Goal: Transaction & Acquisition: Obtain resource

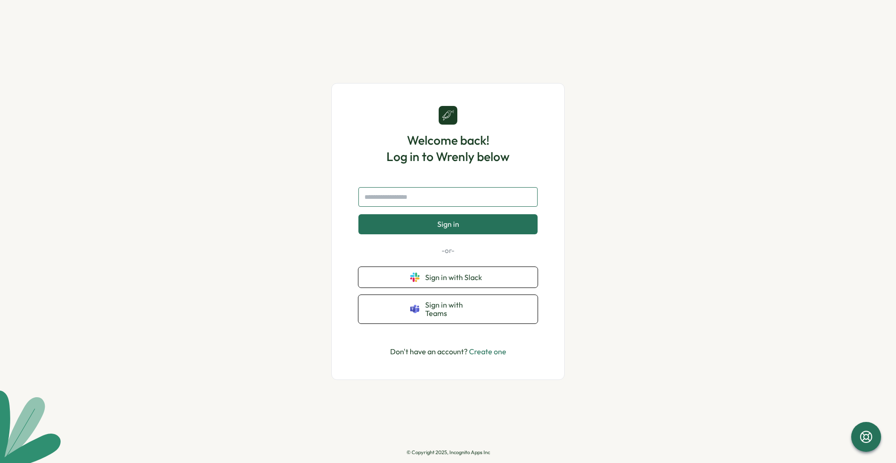
click at [448, 204] on input "text" at bounding box center [447, 197] width 179 height 20
click at [435, 276] on span "Sign in with Slack" at bounding box center [455, 277] width 61 height 8
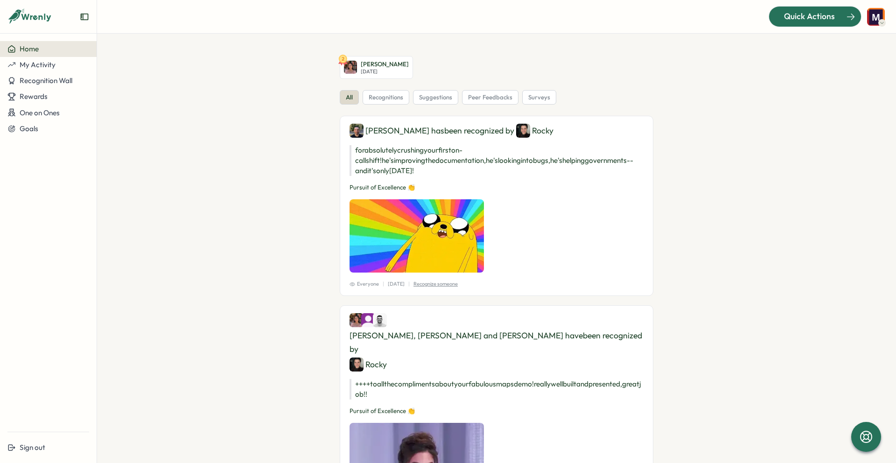
click at [831, 13] on span "Quick Actions" at bounding box center [809, 16] width 51 height 12
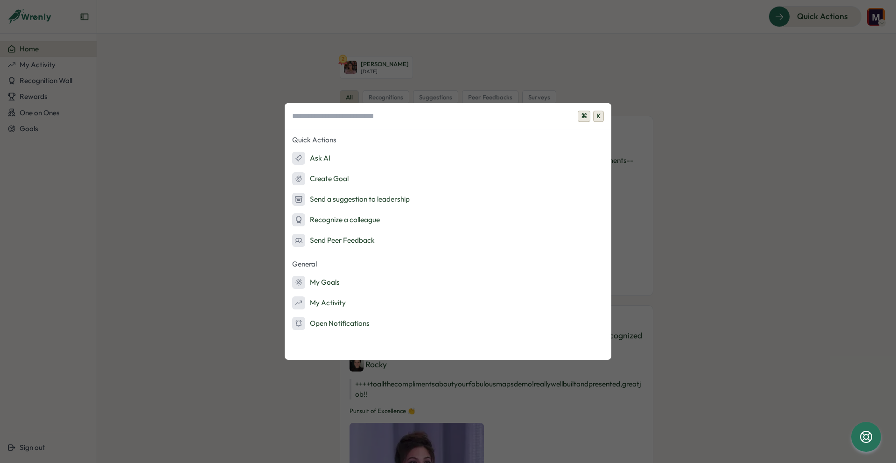
click at [99, 143] on div "⌘ K Quick Actions Ask AI Create Goal Send a suggestion to leadership Recognize …" at bounding box center [448, 231] width 896 height 463
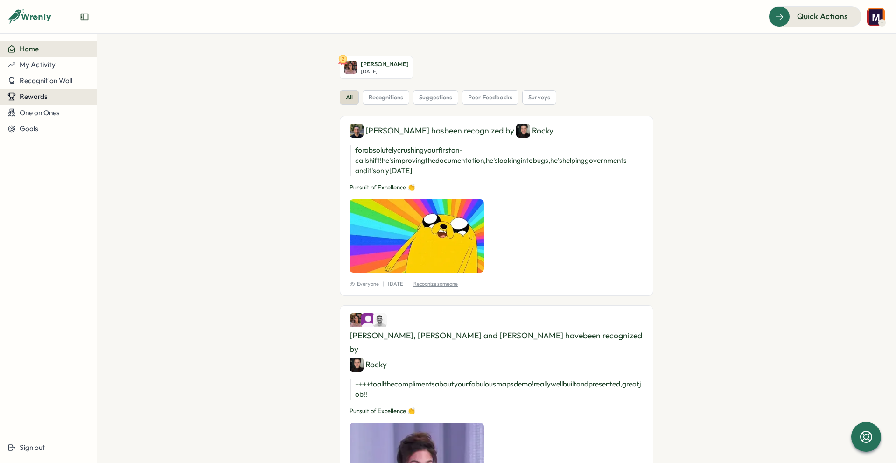
click at [25, 94] on span "Rewards" at bounding box center [34, 96] width 28 height 9
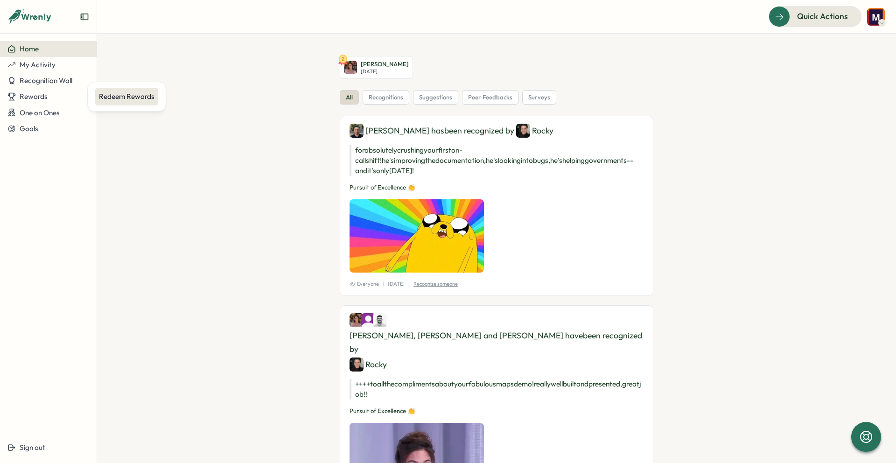
click at [124, 96] on div "Redeem Rewards" at bounding box center [127, 96] width 56 height 10
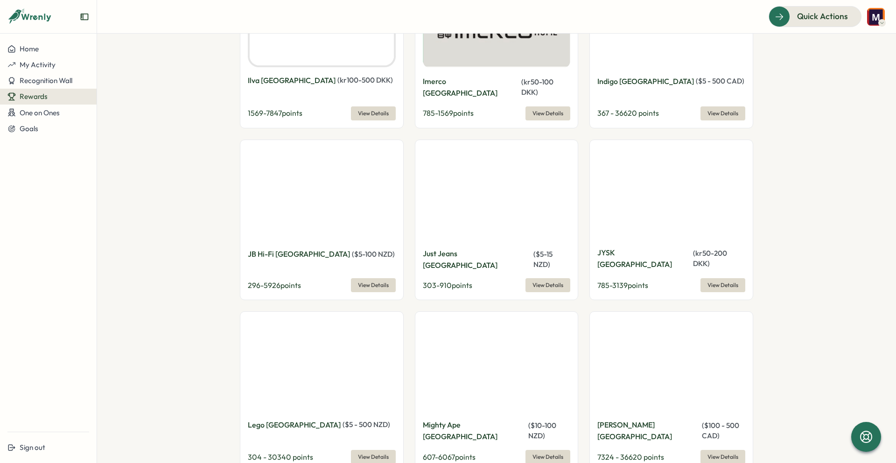
scroll to position [2298, 0]
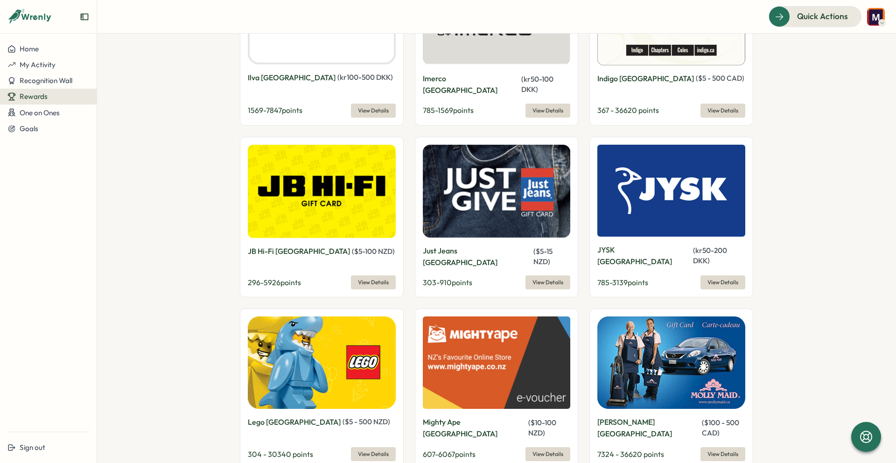
click at [712, 447] on span "View Details" at bounding box center [722, 453] width 31 height 13
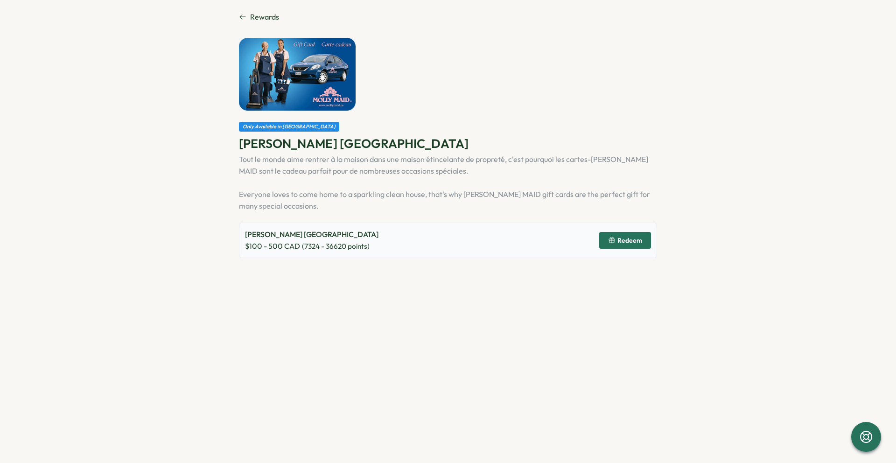
click at [250, 16] on span "Rewards" at bounding box center [264, 17] width 29 height 12
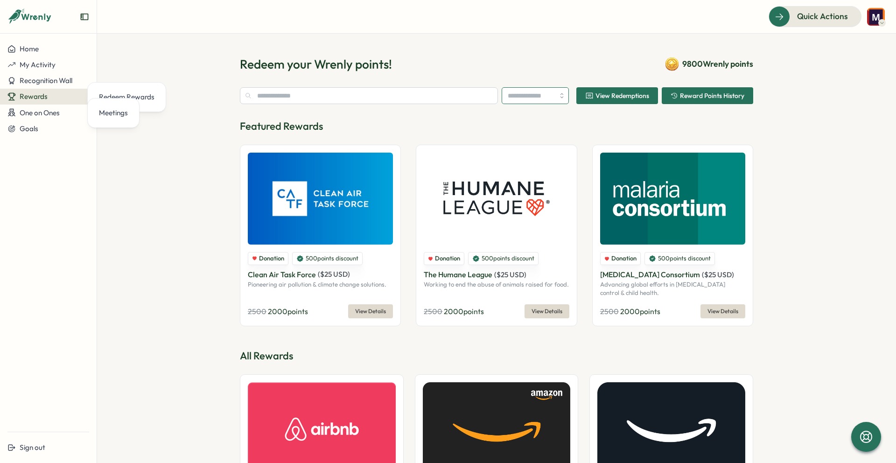
click at [560, 96] on input "search" at bounding box center [535, 95] width 67 height 17
type input "**********"
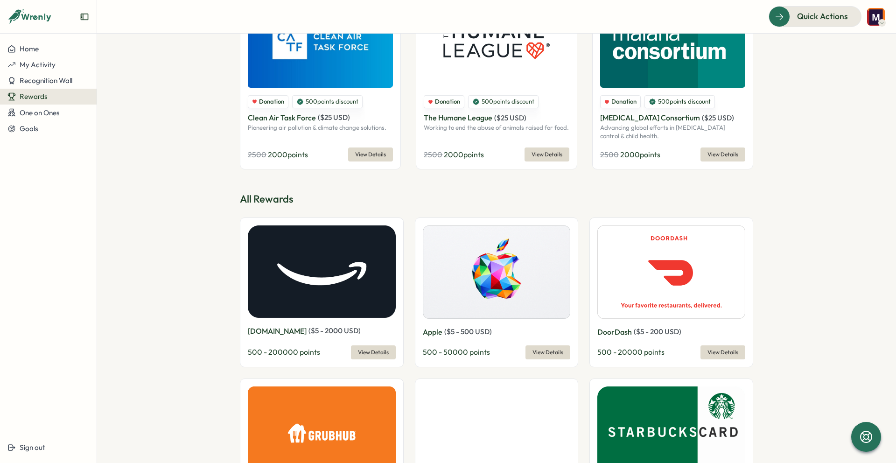
scroll to position [256, 0]
